Goal: Task Accomplishment & Management: Manage account settings

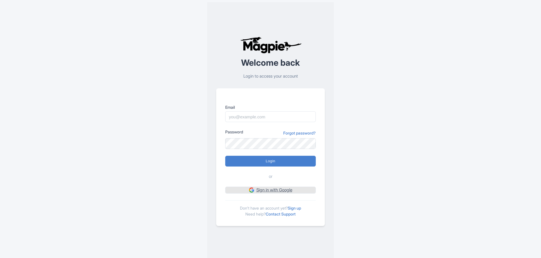
click at [281, 190] on link "Sign in with Google" at bounding box center [270, 190] width 91 height 7
click at [294, 207] on link "Sign up" at bounding box center [294, 207] width 13 height 5
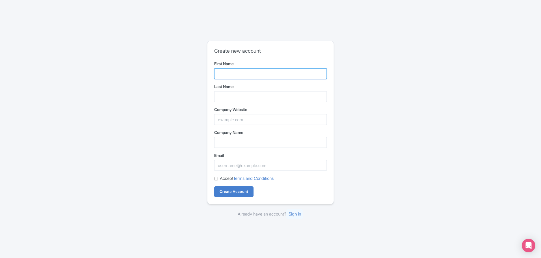
click at [236, 73] on input "First Name" at bounding box center [270, 73] width 113 height 11
paste input "Hopeful Beginnings of St. Mary's"
drag, startPoint x: 261, startPoint y: 73, endPoint x: 327, endPoint y: 80, distance: 66.4
click at [327, 80] on div "Create new account First Name Hopeful Beginnings of St. Mary's Last Name Compan…" at bounding box center [270, 122] width 126 height 163
type input "Hopeful Beginnings of"
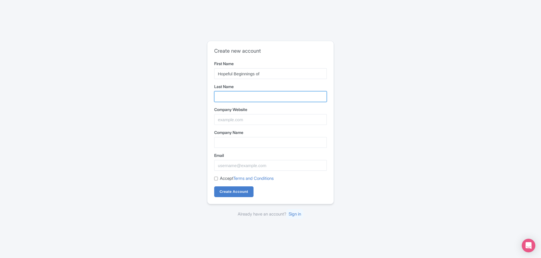
click at [222, 99] on input "Last Name" at bounding box center [270, 96] width 113 height 11
paste input "St. Mary's"
type input "St. Mary's"
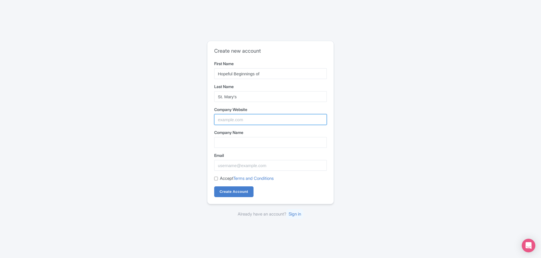
click at [243, 123] on input "Company Website" at bounding box center [270, 119] width 113 height 11
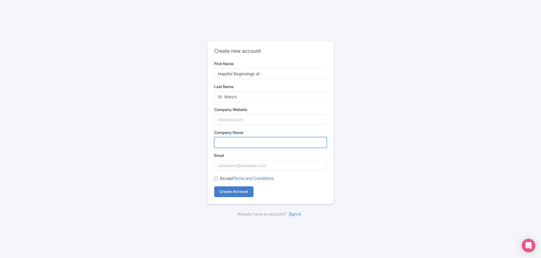
click at [240, 141] on input "Company Name" at bounding box center [270, 142] width 113 height 11
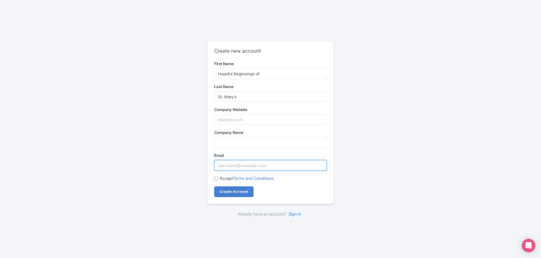
click at [228, 165] on input "Email" at bounding box center [270, 165] width 113 height 11
click at [230, 195] on input "Create Account" at bounding box center [233, 191] width 39 height 11
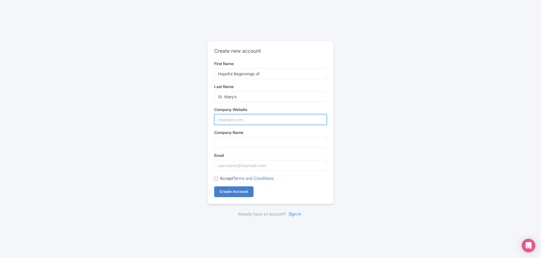
click at [229, 121] on input "Company Website" at bounding box center [270, 119] width 113 height 11
paste input "https://www.hopefulbeginning.org/"
type input "https://www.hopefulbeginning.org/"
click at [232, 189] on input "Create Account" at bounding box center [233, 191] width 39 height 11
click at [252, 138] on input "Company Name" at bounding box center [270, 142] width 113 height 11
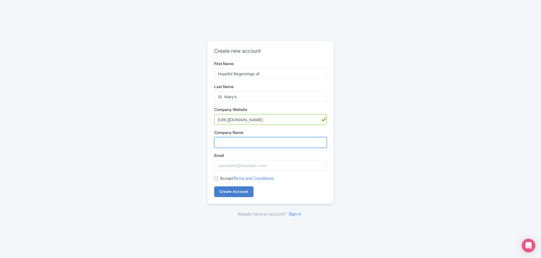
paste input "Hopeful Beginnings of St. Mary's"
type input "Hopeful Beginnings of St. Mary's"
click at [230, 193] on input "Create Account" at bounding box center [233, 191] width 39 height 11
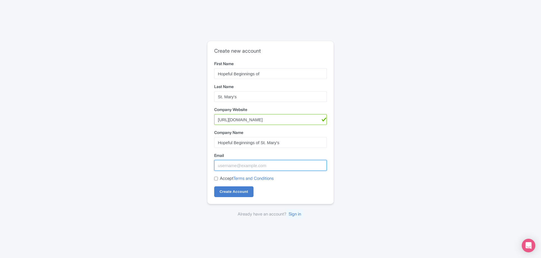
paste input "[EMAIL_ADDRESS][DOMAIN_NAME]"
click at [222, 160] on input "Email" at bounding box center [270, 165] width 113 height 11
type input "[EMAIL_ADDRESS][DOMAIN_NAME]"
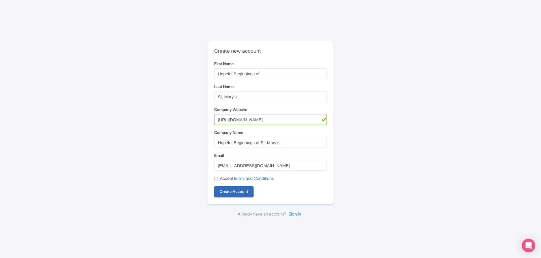
click at [215, 188] on input "Create Account" at bounding box center [233, 191] width 39 height 11
click at [217, 178] on input "Accept Terms and Conditions" at bounding box center [216, 179] width 4 height 4
checkbox input "true"
click at [228, 188] on input "Create Account" at bounding box center [233, 191] width 39 height 11
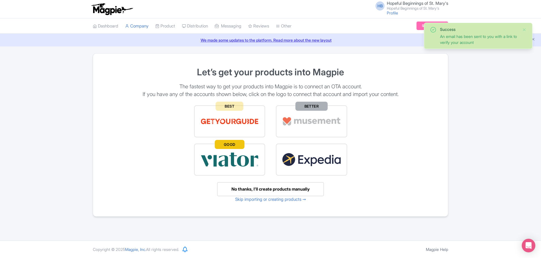
click at [424, 4] on span "Hopeful Beginnings of St. Mary's" at bounding box center [417, 3] width 61 height 5
click at [413, 27] on link "Users" at bounding box center [421, 27] width 54 height 9
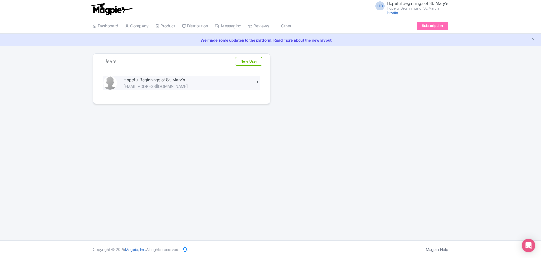
click at [259, 84] on div at bounding box center [258, 82] width 4 height 4
click at [235, 90] on link "Edit" at bounding box center [233, 92] width 54 height 9
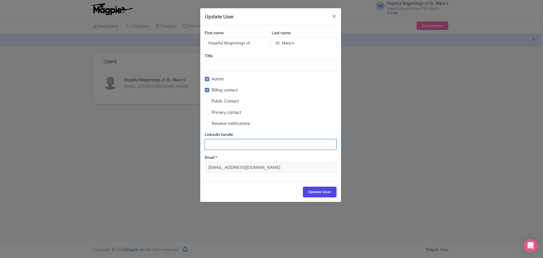
click at [247, 146] on input "Linkedin handle" at bounding box center [271, 144] width 132 height 11
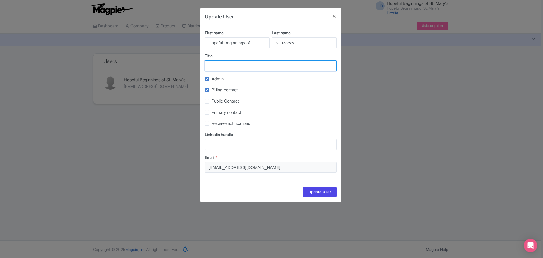
click at [247, 64] on input "Title" at bounding box center [271, 65] width 132 height 11
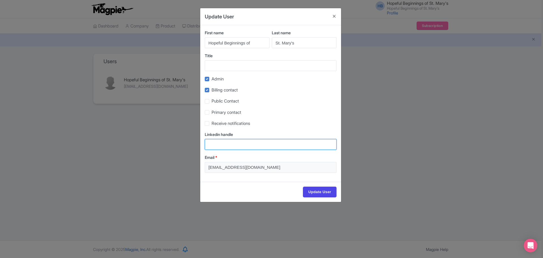
click at [239, 142] on input "Linkedin handle" at bounding box center [271, 144] width 132 height 11
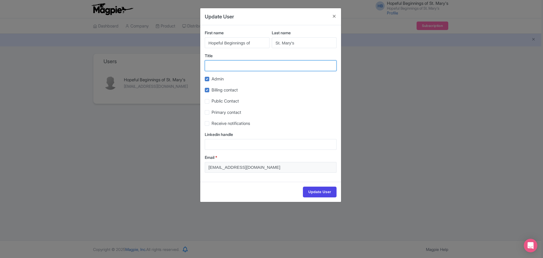
click at [233, 66] on input "Title" at bounding box center [271, 65] width 132 height 11
click at [238, 69] on input "Title" at bounding box center [271, 65] width 132 height 11
paste input "Hopeful Beginnings of St. Mary's"
type input "Hopeful Beginnings of St. Mary's"
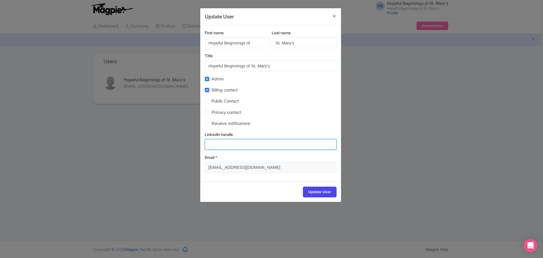
click at [244, 144] on input "Linkedin handle" at bounding box center [271, 144] width 132 height 11
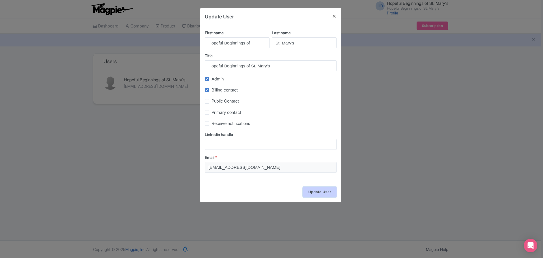
click at [320, 194] on input "Update User" at bounding box center [320, 192] width 34 height 11
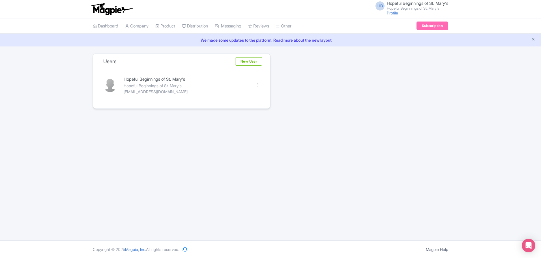
click at [155, 132] on div "HB Hopeful Beginnings of St. Mary's Hopeful Beginnings of St. Mary's Profile Us…" at bounding box center [270, 120] width 541 height 240
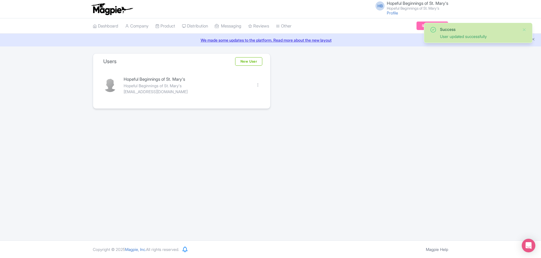
click at [382, 87] on div "Success User updated successfully Users New User Hopeful Beginnings of St. Mary…" at bounding box center [270, 80] width 362 height 55
click at [424, 8] on small "Hopeful Beginnings of St. Mary's" at bounding box center [417, 9] width 61 height 4
click at [389, 12] on link "Profile" at bounding box center [392, 12] width 11 height 5
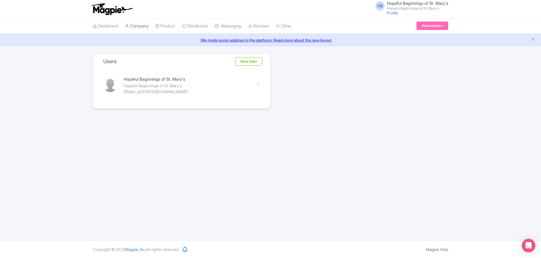
click at [139, 26] on link "Company" at bounding box center [136, 26] width 23 height 16
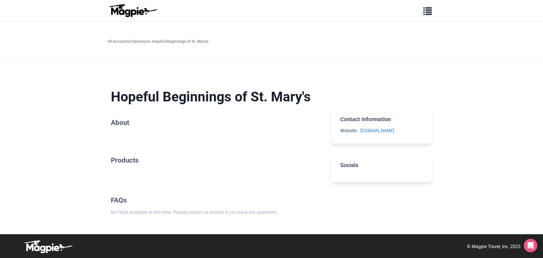
click at [118, 124] on h2 "About" at bounding box center [216, 123] width 211 height 8
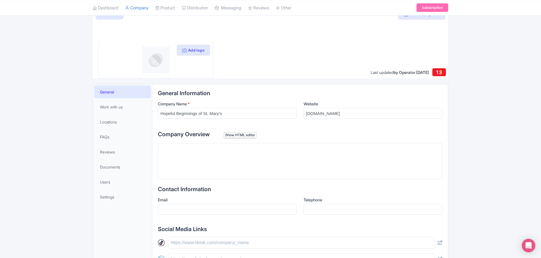
click at [198, 158] on trix-editor at bounding box center [300, 161] width 284 height 36
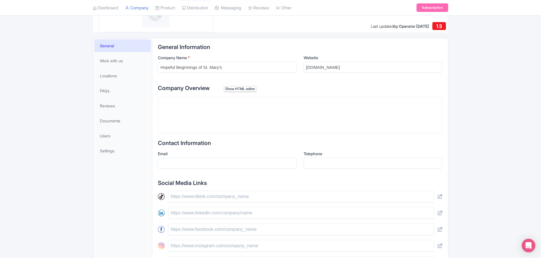
scroll to position [94, 0]
click at [200, 109] on trix-editor at bounding box center [300, 114] width 284 height 36
click at [202, 107] on trix-editor at bounding box center [300, 114] width 284 height 36
click at [219, 122] on trix-editor at bounding box center [300, 114] width 284 height 36
click at [226, 165] on input "Email" at bounding box center [227, 162] width 139 height 11
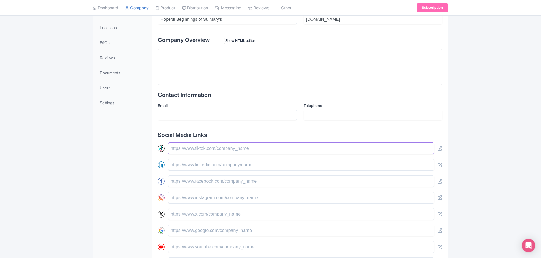
click at [202, 151] on input "text" at bounding box center [301, 148] width 266 height 12
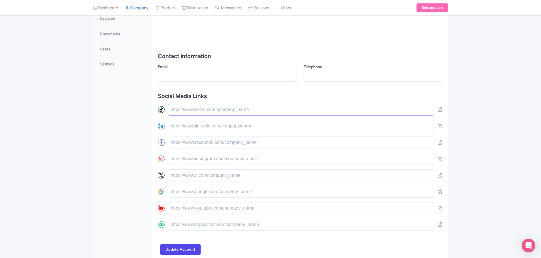
scroll to position [209, 0]
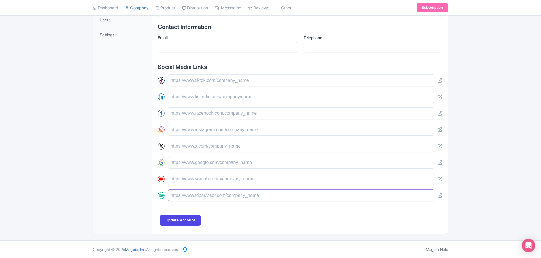
drag, startPoint x: 187, startPoint y: 200, endPoint x: 190, endPoint y: 189, distance: 11.5
click at [187, 200] on input "text" at bounding box center [301, 195] width 266 height 12
click at [193, 135] on input "text" at bounding box center [301, 130] width 266 height 12
paste input "[URL][DOMAIN_NAME]"
drag, startPoint x: 188, startPoint y: 109, endPoint x: 190, endPoint y: 125, distance: 16.1
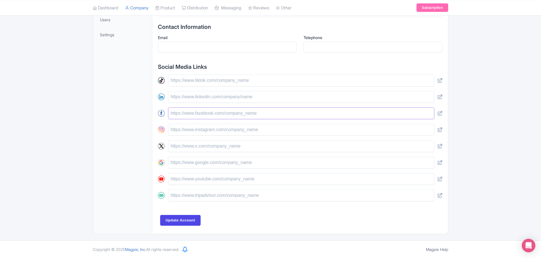
click at [188, 110] on input "text" at bounding box center [301, 113] width 266 height 12
type input "[URL][DOMAIN_NAME]"
click at [190, 130] on input "text" at bounding box center [301, 130] width 266 height 12
click at [179, 127] on input "text" at bounding box center [301, 130] width 266 height 12
paste input "[URL][DOMAIN_NAME]"
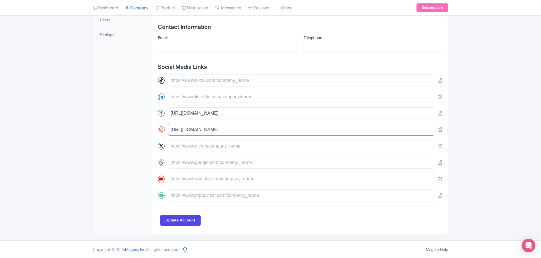
type input "[URL][DOMAIN_NAME]"
click at [183, 158] on input "text" at bounding box center [301, 163] width 266 height 12
click at [184, 159] on input "text" at bounding box center [301, 163] width 266 height 12
click at [183, 219] on input "Update Account" at bounding box center [180, 220] width 40 height 11
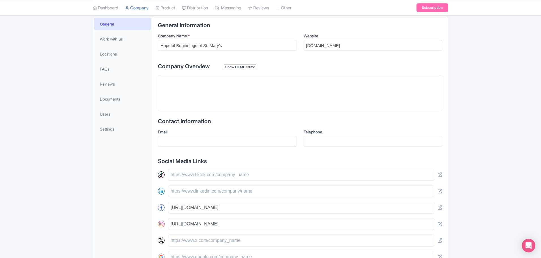
scroll to position [68, 0]
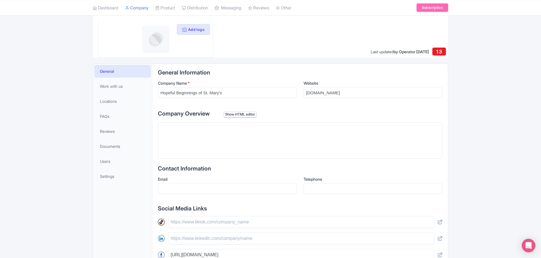
click at [212, 135] on trix-editor at bounding box center [300, 140] width 284 height 36
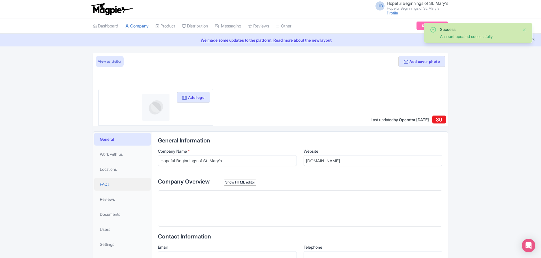
scroll to position [90, 0]
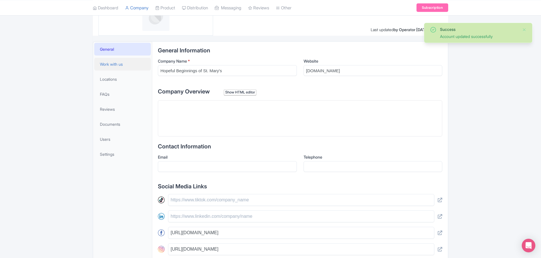
click at [119, 66] on span "Work with us" at bounding box center [111, 64] width 23 height 6
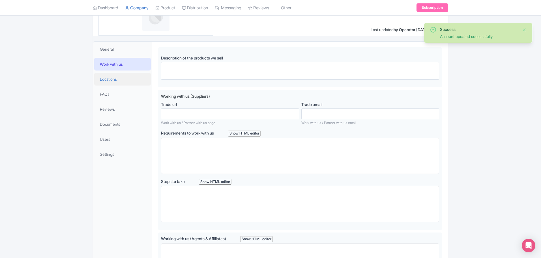
click at [116, 78] on span "Locations" at bounding box center [108, 79] width 17 height 6
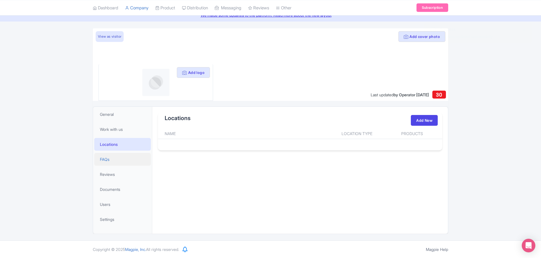
click at [121, 160] on link "FAQs" at bounding box center [122, 159] width 57 height 13
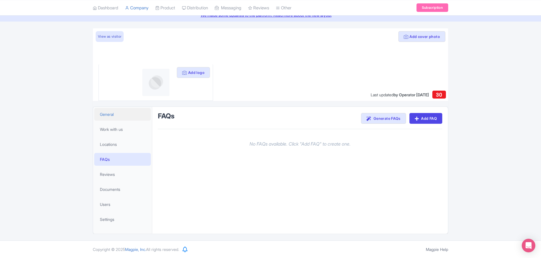
click at [119, 115] on link "General" at bounding box center [122, 114] width 57 height 13
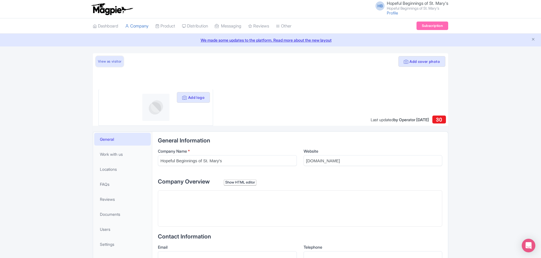
click at [113, 64] on link "View as visitor" at bounding box center [110, 61] width 28 height 11
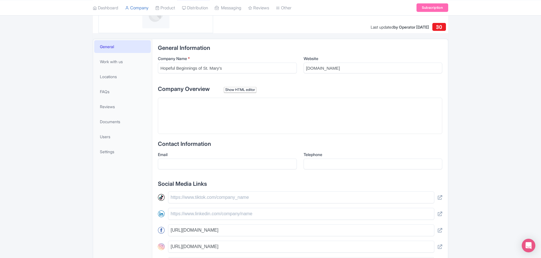
scroll to position [94, 0]
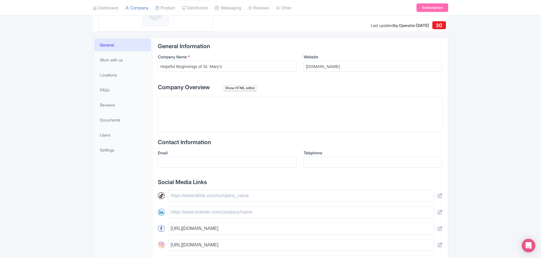
click at [185, 116] on trix-editor at bounding box center [300, 114] width 284 height 36
click at [198, 112] on trix-editor at bounding box center [300, 114] width 284 height 36
click at [202, 119] on trix-editor at bounding box center [300, 114] width 284 height 36
click at [118, 59] on span "Work with us" at bounding box center [111, 60] width 23 height 6
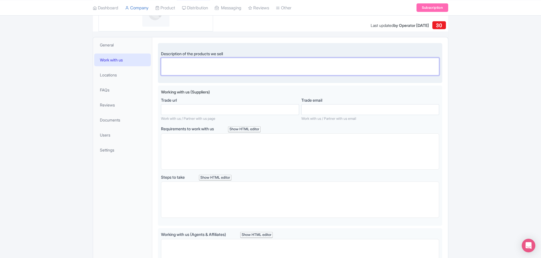
click at [196, 66] on textarea "Description of the products we sell" at bounding box center [300, 67] width 278 height 18
click at [235, 68] on textarea "Description of the products we sell" at bounding box center [300, 67] width 278 height 18
paste textarea "Hopeful Beginnings is a nonprofit adoption agency supporting women experiencing…"
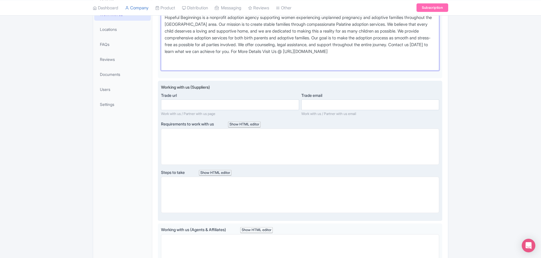
scroll to position [189, 0]
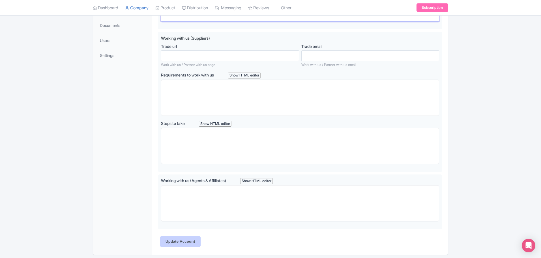
type textarea "Hopeful Beginnings is a nonprofit adoption agency supporting women experiencing…"
click at [187, 240] on input "Update Account" at bounding box center [180, 241] width 40 height 11
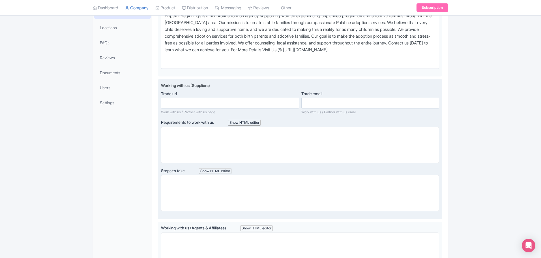
scroll to position [57, 0]
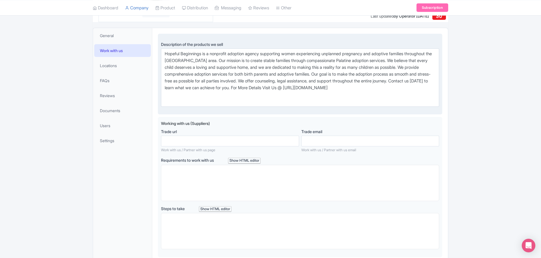
scroll to position [90, 0]
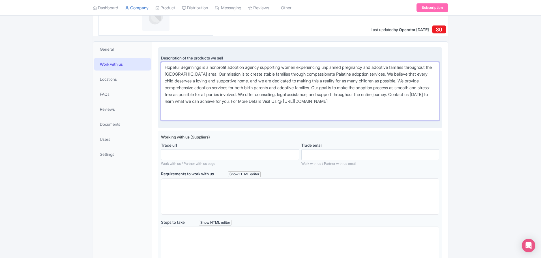
click at [254, 100] on textarea "Hopeful Beginnings is a nonprofit adoption agency supporting women experiencing…" at bounding box center [300, 91] width 278 height 58
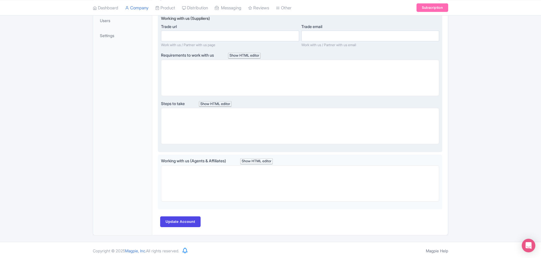
scroll to position [210, 0]
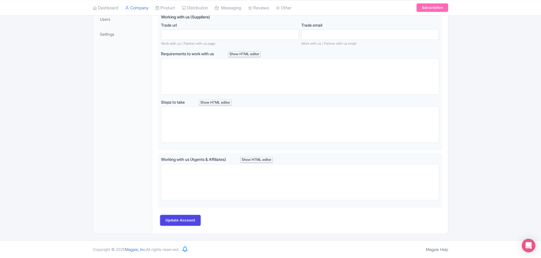
click at [183, 222] on input "Update Account" at bounding box center [180, 220] width 40 height 11
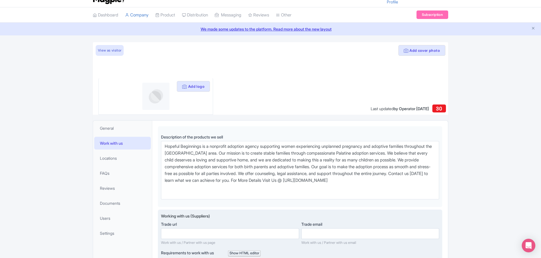
scroll to position [0, 0]
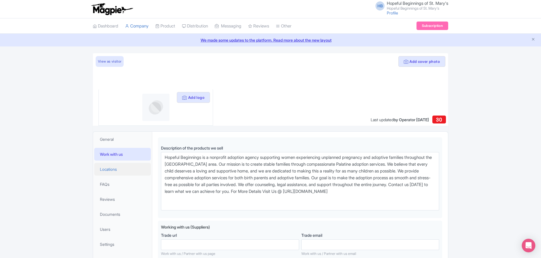
click at [124, 164] on link "Locations" at bounding box center [122, 169] width 57 height 13
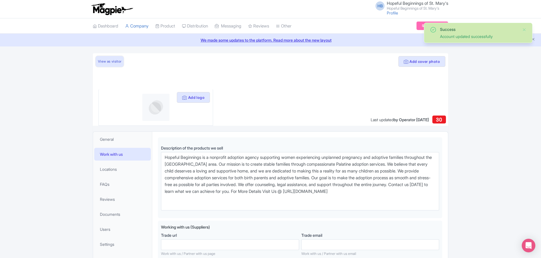
click at [108, 65] on link "View as visitor" at bounding box center [110, 61] width 28 height 11
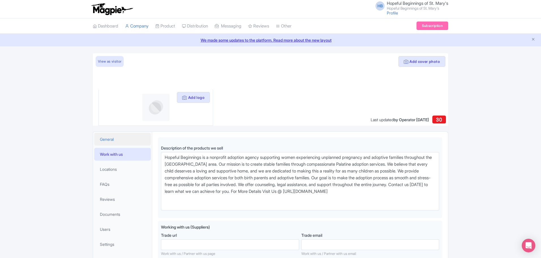
click at [117, 142] on link "General" at bounding box center [122, 139] width 57 height 13
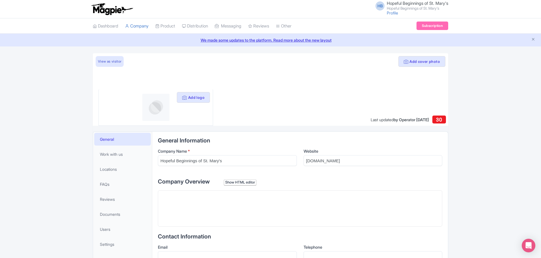
scroll to position [94, 0]
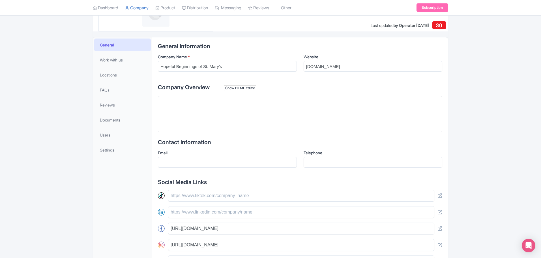
click at [210, 118] on trix-editor at bounding box center [300, 114] width 284 height 36
click at [217, 120] on trix-editor at bounding box center [300, 114] width 284 height 36
paste trix-editor "<div>Hopeful Beginnings is a nonprofit adoption agency supporting women experie…"
type trix-editor "<div>Hopeful Beginnings is a nonprofit adoption agency supporting women experie…"
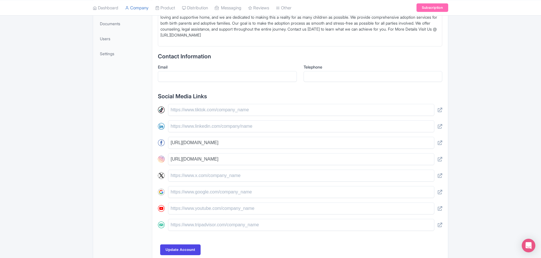
scroll to position [220, 0]
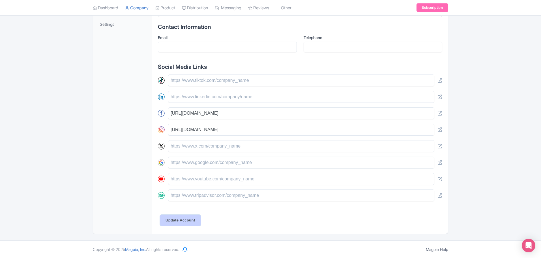
click at [181, 217] on input "Update Account" at bounding box center [180, 220] width 40 height 11
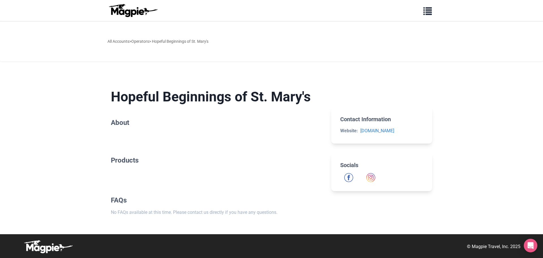
click at [123, 126] on h2 "About" at bounding box center [216, 123] width 211 height 8
click at [167, 128] on section "Hopeful Beginnings of St. Mary's About" at bounding box center [216, 109] width 211 height 58
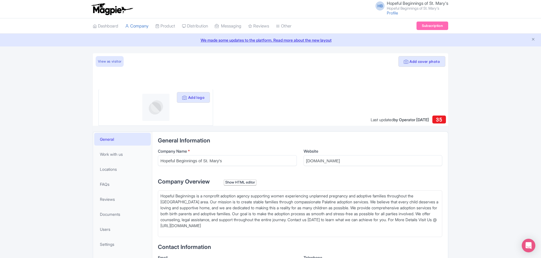
scroll to position [137, 0]
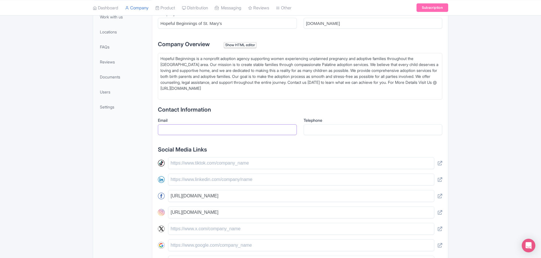
click at [197, 134] on input "Email" at bounding box center [227, 129] width 139 height 11
drag, startPoint x: 185, startPoint y: 127, endPoint x: 225, endPoint y: 129, distance: 40.9
click at [187, 128] on input "Email" at bounding box center [227, 129] width 139 height 11
paste input "[EMAIL_ADDRESS][DOMAIN_NAME]"
type input "[EMAIL_ADDRESS][DOMAIN_NAME]"
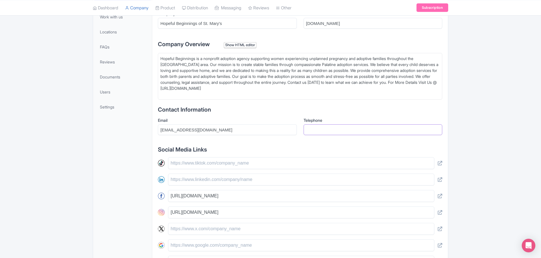
drag, startPoint x: 342, startPoint y: 128, endPoint x: 383, endPoint y: 119, distance: 42.1
click at [342, 128] on input "Telephone" at bounding box center [373, 129] width 139 height 11
click at [333, 133] on input "Telephone" at bounding box center [373, 129] width 139 height 11
paste input "8478708181"
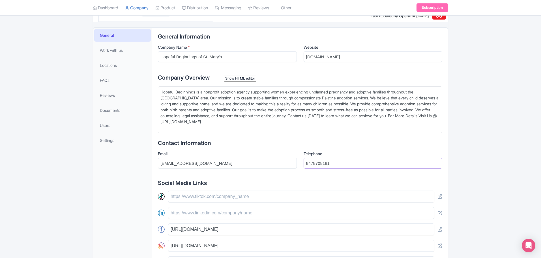
scroll to position [90, 0]
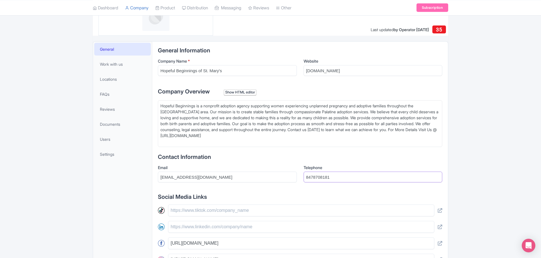
type input "8478708181"
click at [342, 66] on input "[DOMAIN_NAME]" at bounding box center [373, 70] width 139 height 11
click at [337, 70] on input "[DOMAIN_NAME]" at bounding box center [373, 70] width 139 height 11
paste input "ttps://www.hopefulbeginning.org/"
type input "https://www.hopefulbeginning.org/"
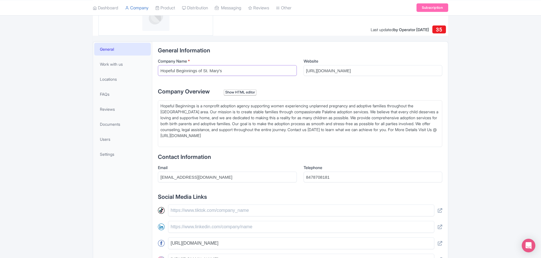
click at [254, 72] on input "Hopeful Beginnings of St. Mary's" at bounding box center [227, 70] width 139 height 11
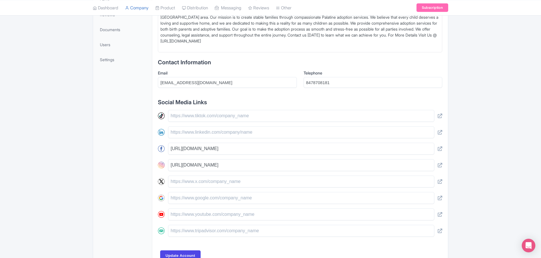
scroll to position [220, 0]
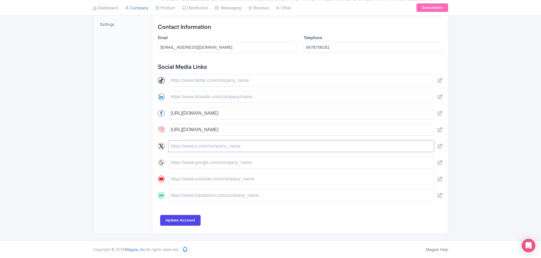
click at [194, 149] on input "text" at bounding box center [301, 146] width 266 height 12
paste input "[URL][DOMAIN_NAME]"
type input "[URL][DOMAIN_NAME]"
click at [169, 219] on input "Update Account" at bounding box center [180, 220] width 40 height 11
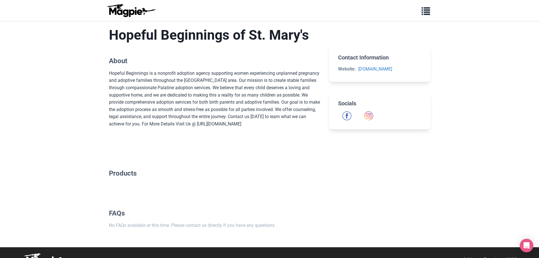
scroll to position [46, 0]
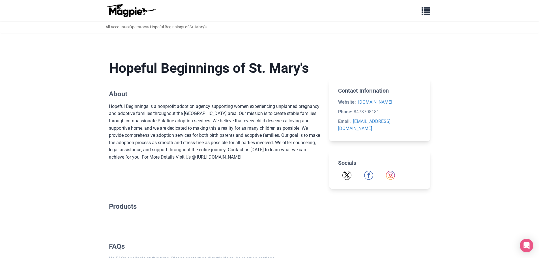
click at [52, 59] on body "Problems we solve Products Content Management and Distribution Magpie for Resel…" at bounding box center [269, 152] width 539 height 304
click at [425, 10] on span "button" at bounding box center [426, 10] width 8 height 8
click at [436, 94] on main "Hopeful Beginnings of St. [PERSON_NAME]'s About Hopeful Beginnings is a nonprof…" at bounding box center [270, 161] width 340 height 238
